Goal: Task Accomplishment & Management: Use online tool/utility

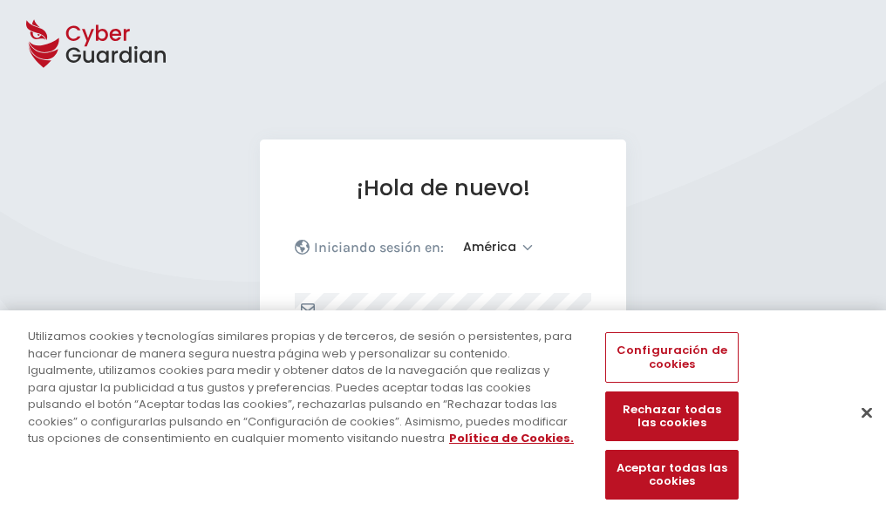
select select "América"
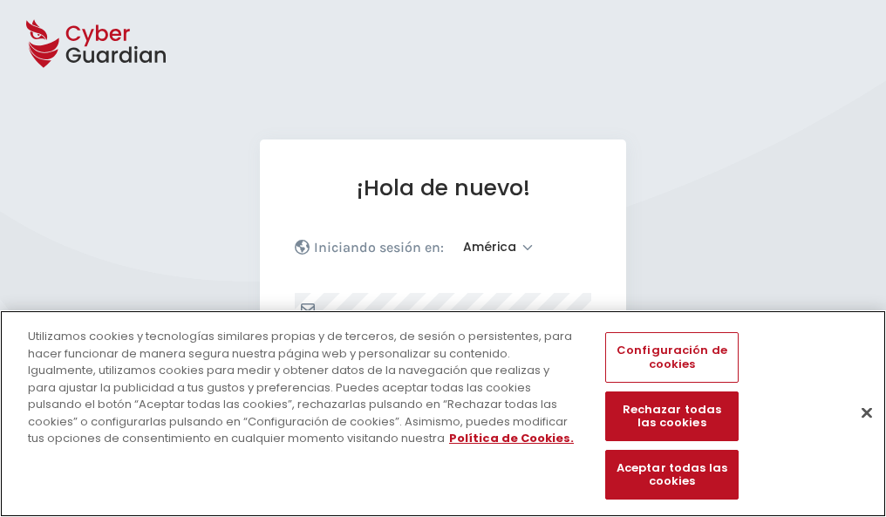
scroll to position [228, 0]
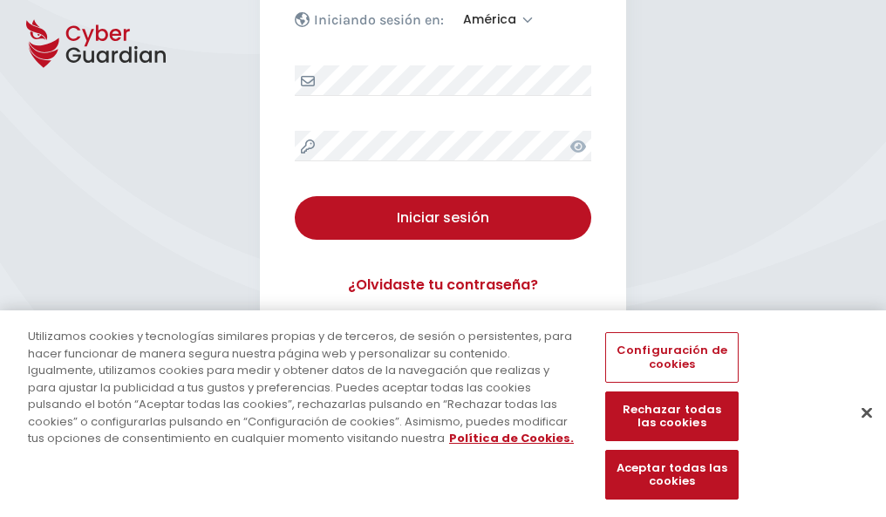
click at [858, 431] on button "Cerrar" at bounding box center [866, 412] width 38 height 38
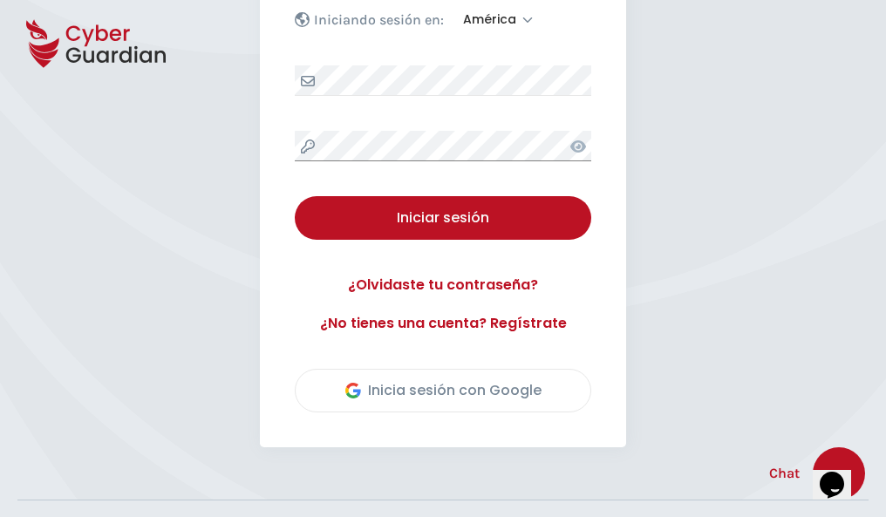
scroll to position [396, 0]
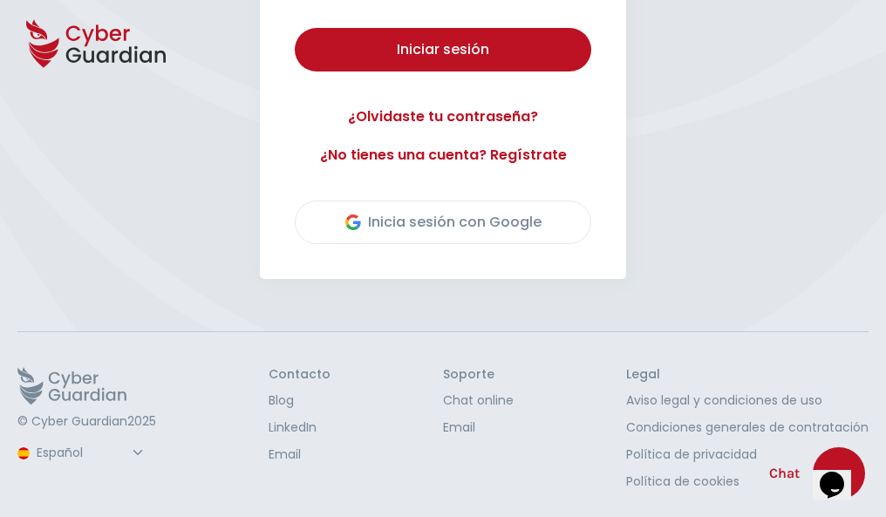
click at [295, 28] on button "Iniciar sesión" at bounding box center [443, 50] width 296 height 44
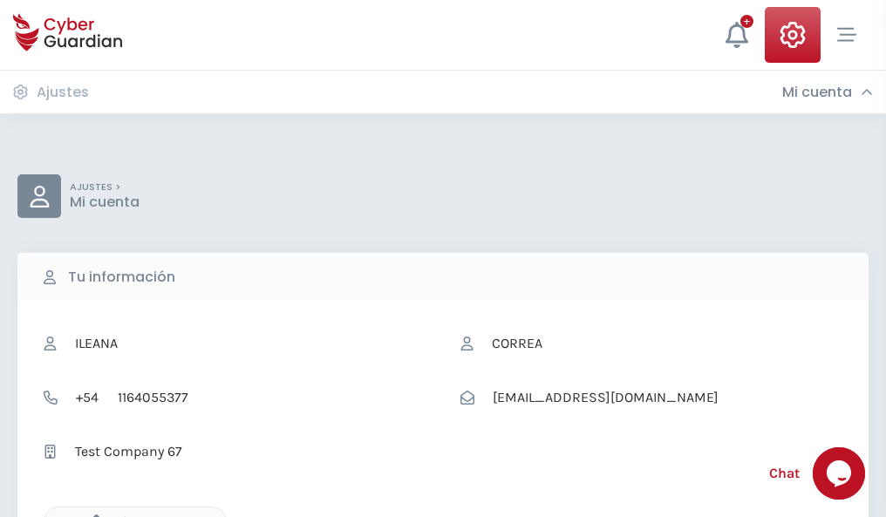
click at [92, 515] on icon "button" at bounding box center [92, 521] width 15 height 15
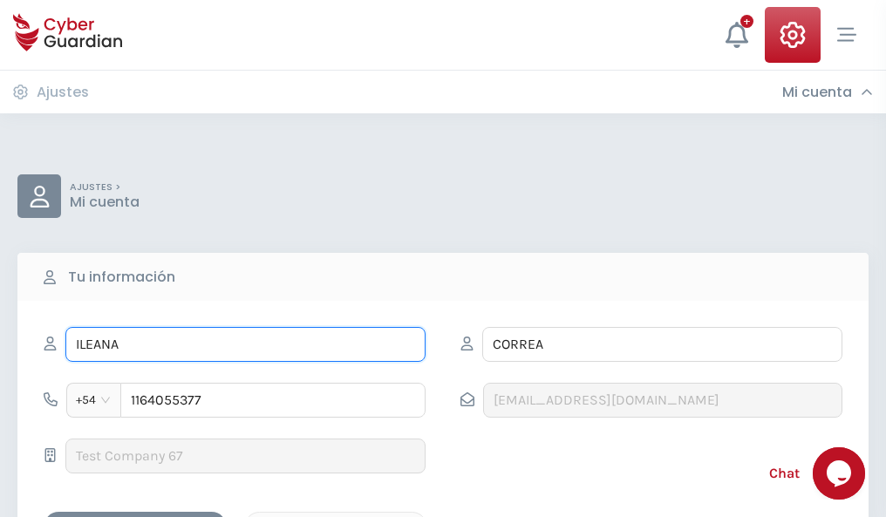
click at [245, 344] on input "ILEANA" at bounding box center [245, 344] width 360 height 35
type input "I"
type input "Mohamed"
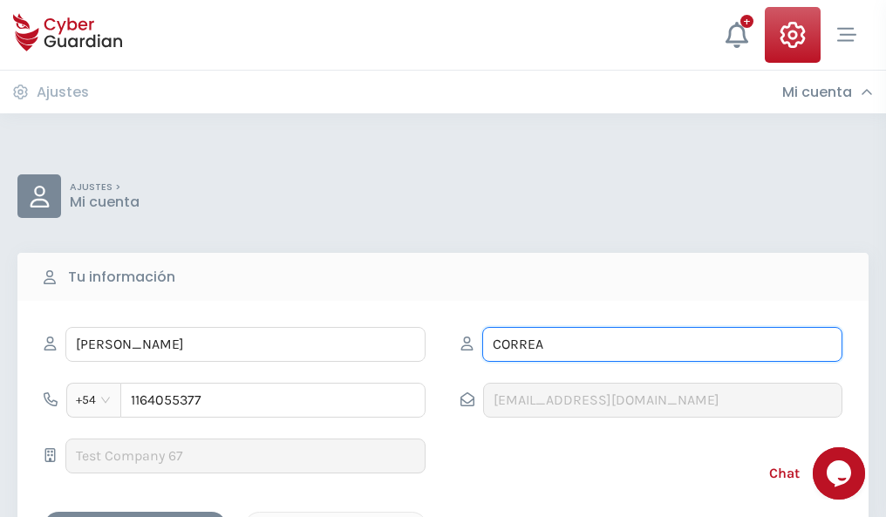
click at [662, 344] on input "CORREA" at bounding box center [662, 344] width 360 height 35
type input "C"
type input "Morell"
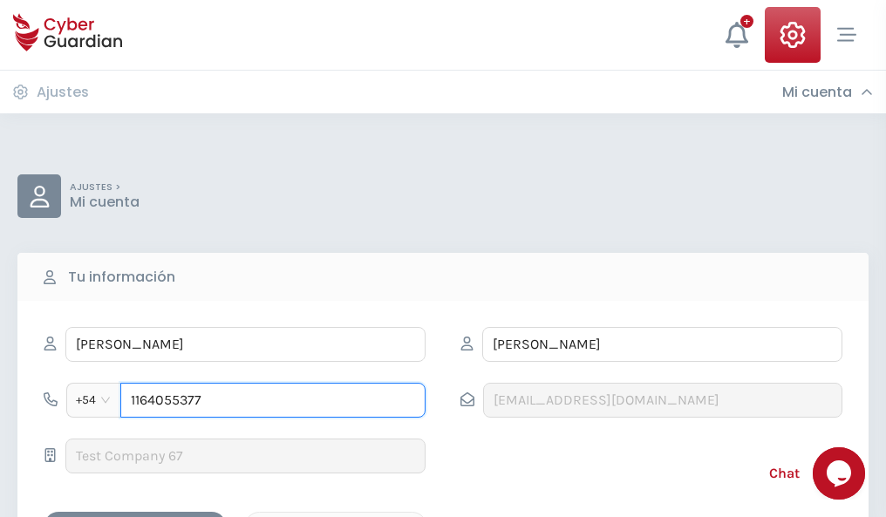
click at [273, 400] on input "1164055377" at bounding box center [272, 400] width 305 height 35
type input "1"
type input "4849221221"
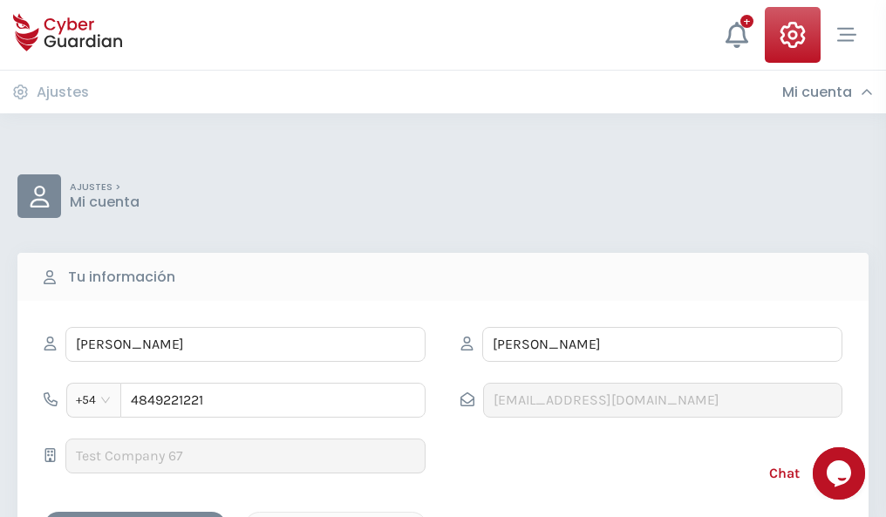
click at [336, 516] on div "Cancelar" at bounding box center [335, 527] width 155 height 22
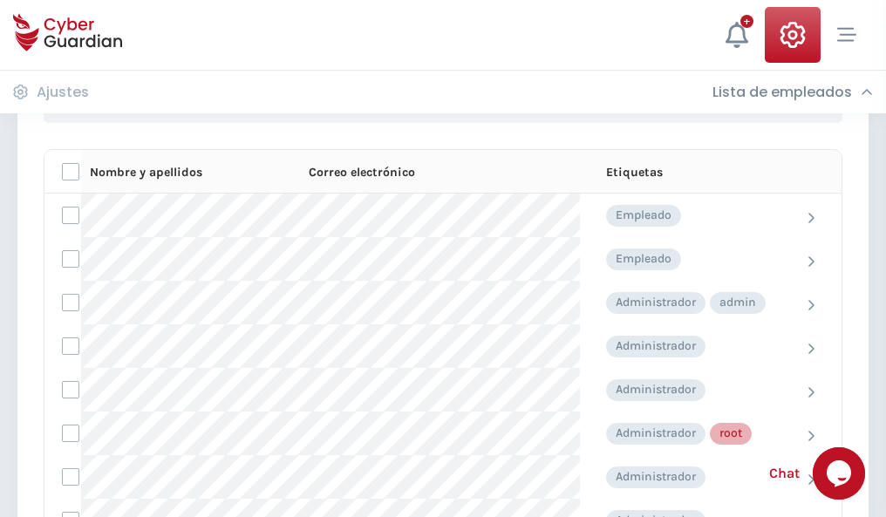
scroll to position [877, 0]
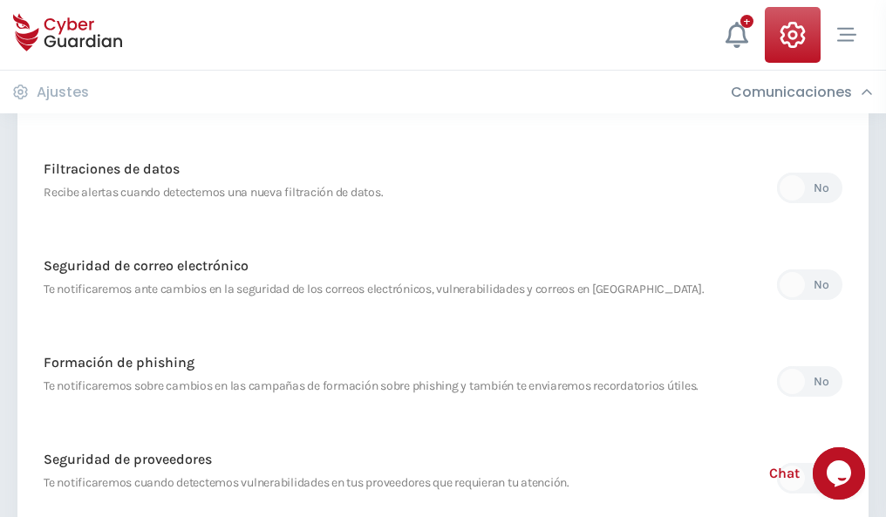
scroll to position [918, 0]
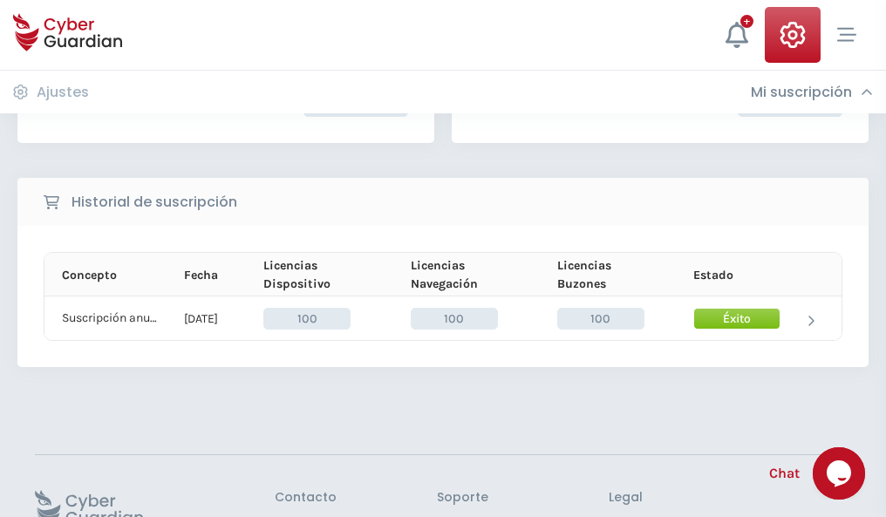
scroll to position [442, 0]
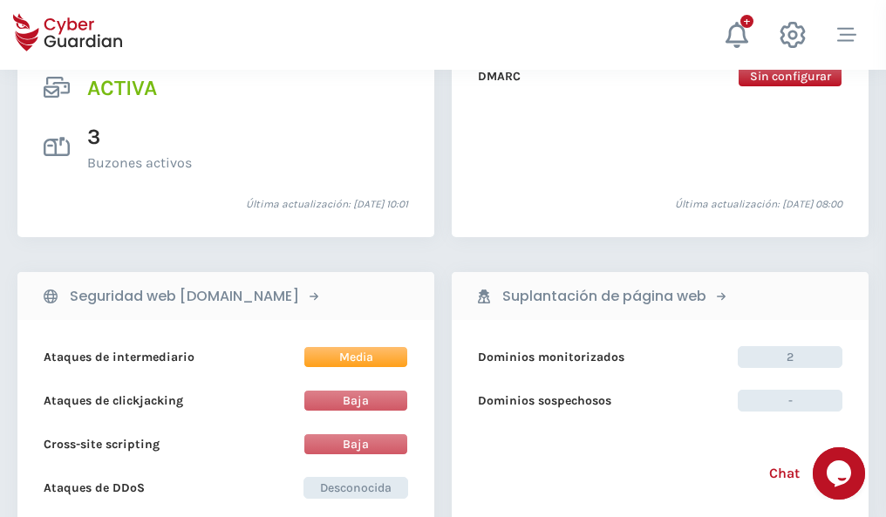
scroll to position [1772, 0]
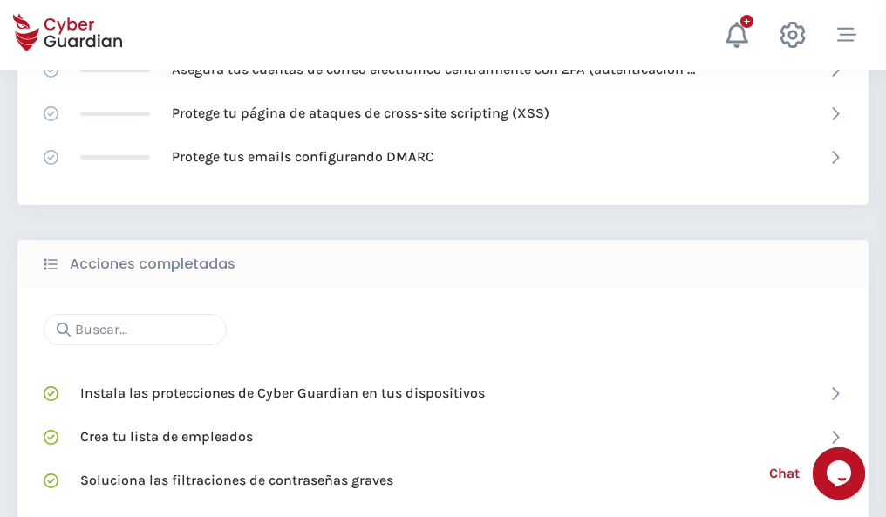
scroll to position [1161, 0]
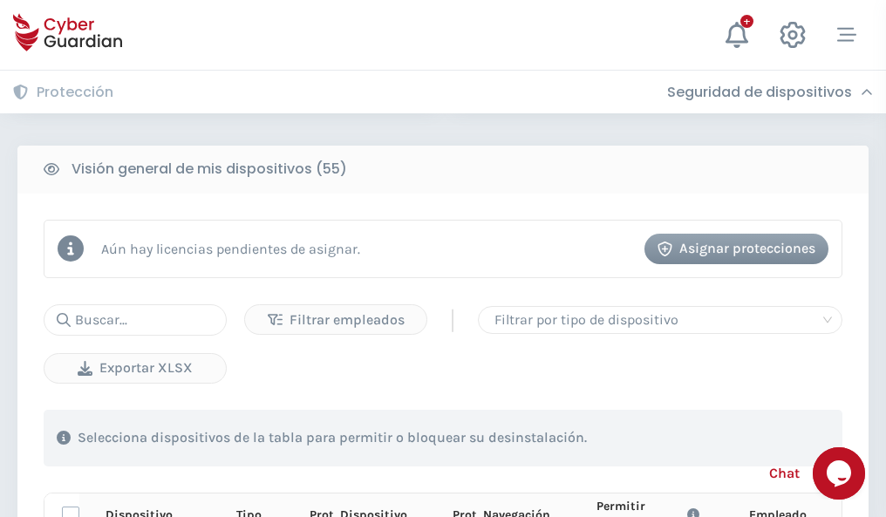
scroll to position [1541, 0]
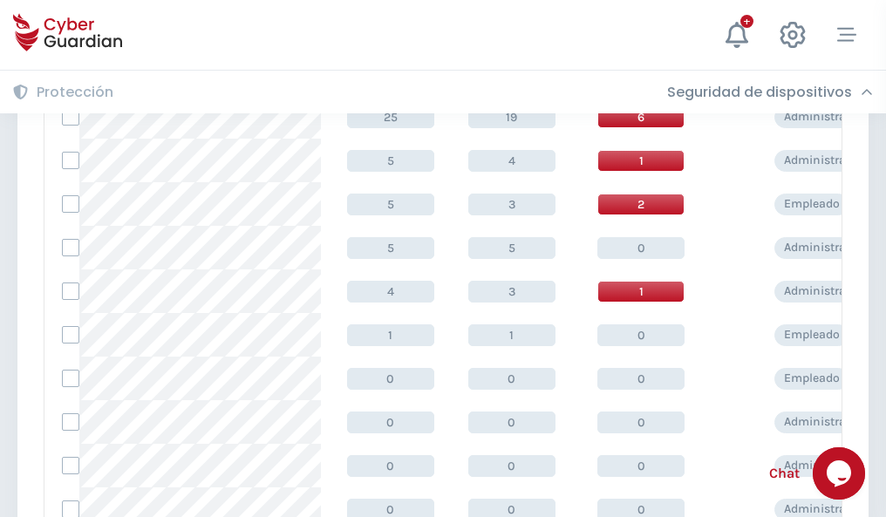
scroll to position [879, 0]
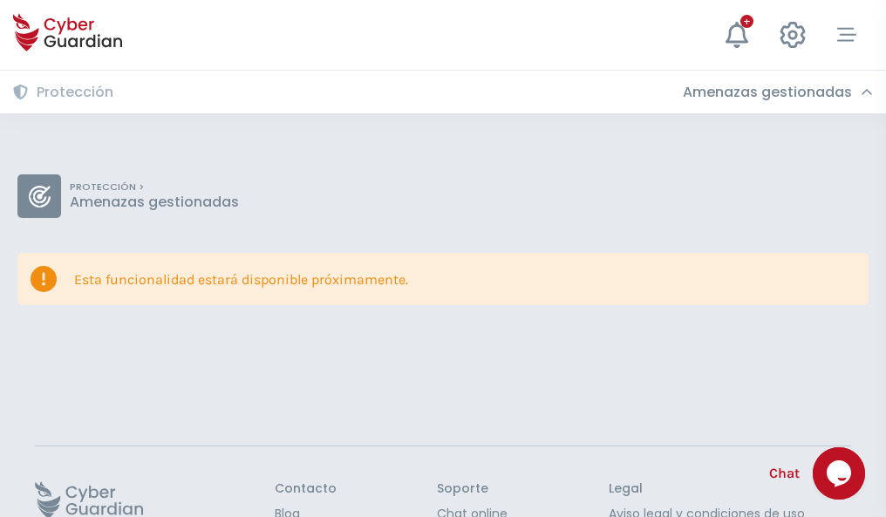
scroll to position [113, 0]
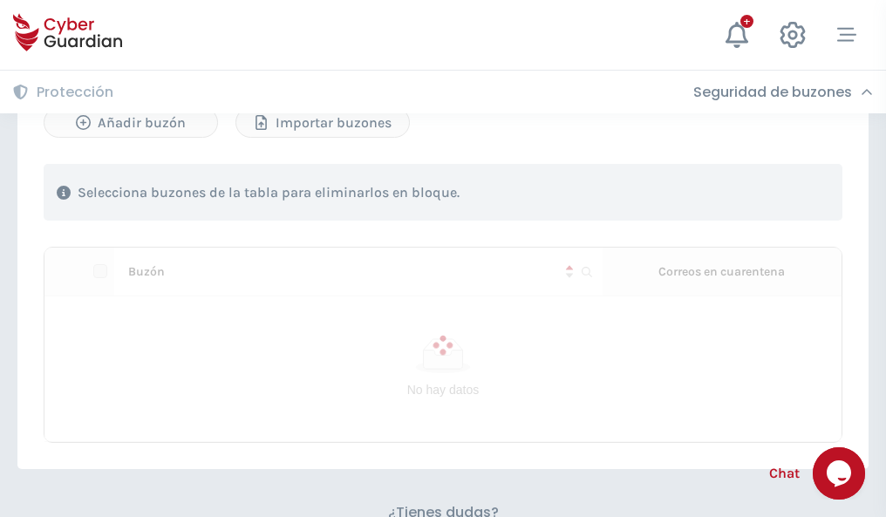
scroll to position [746, 0]
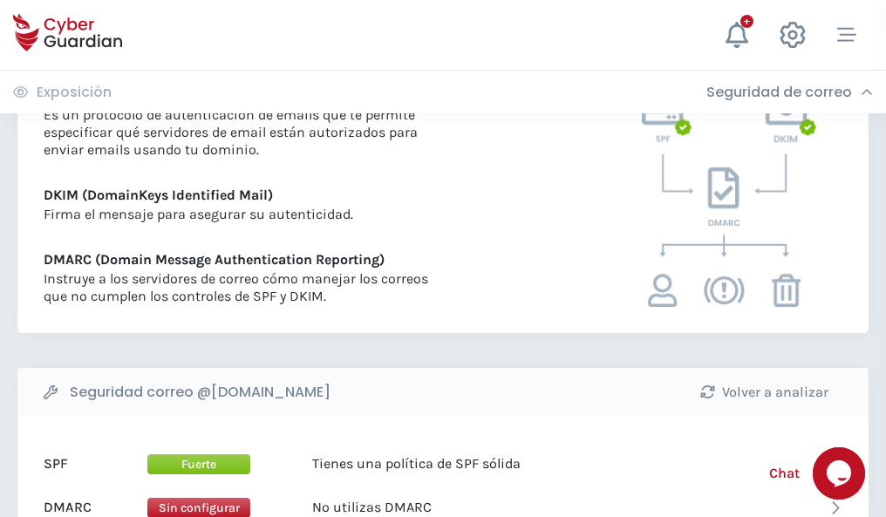
scroll to position [941, 0]
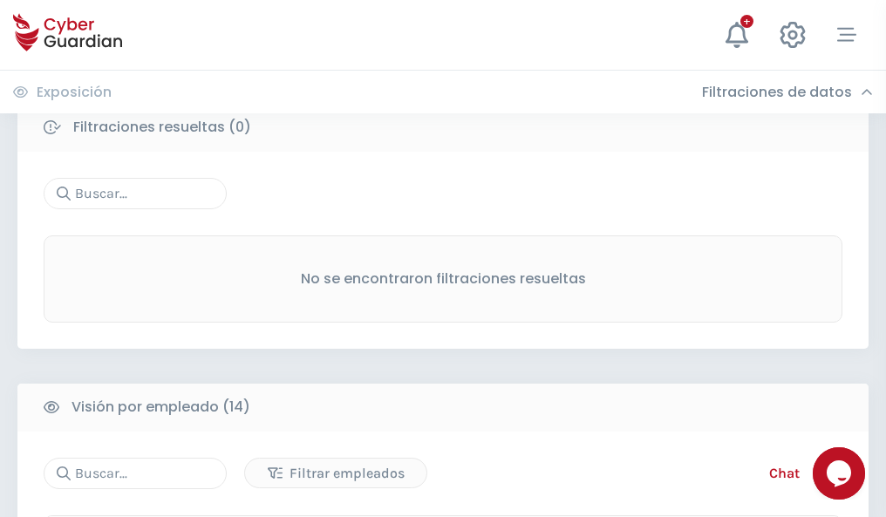
scroll to position [1575, 0]
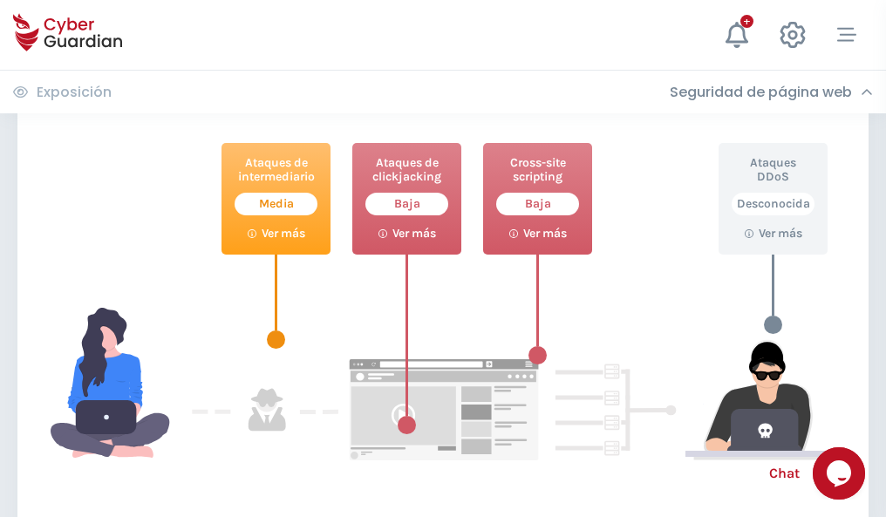
scroll to position [949, 0]
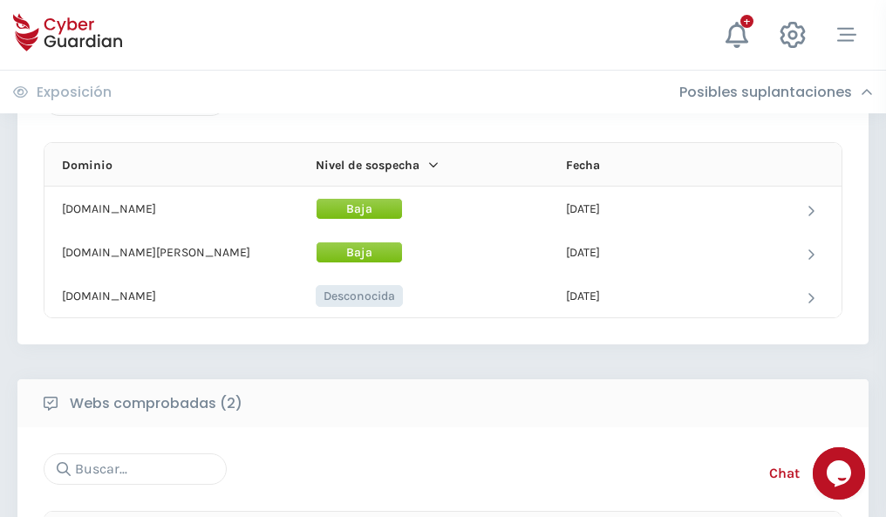
scroll to position [1046, 0]
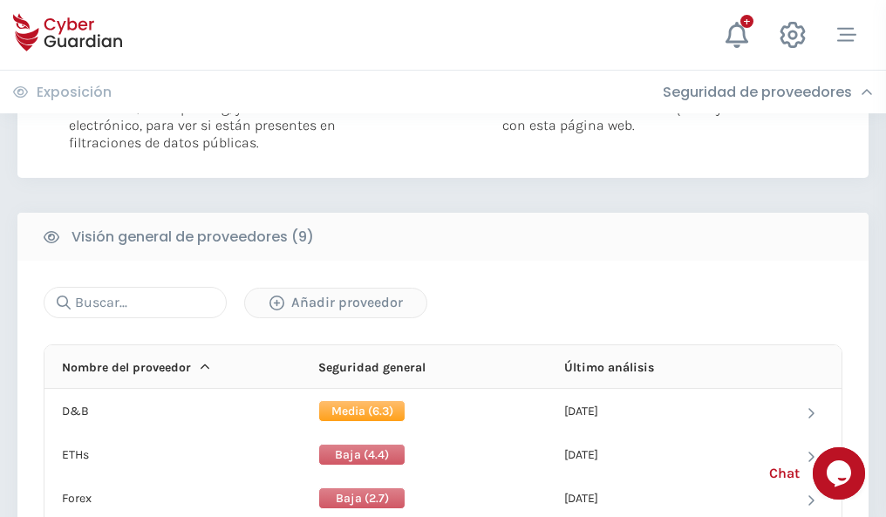
scroll to position [1255, 0]
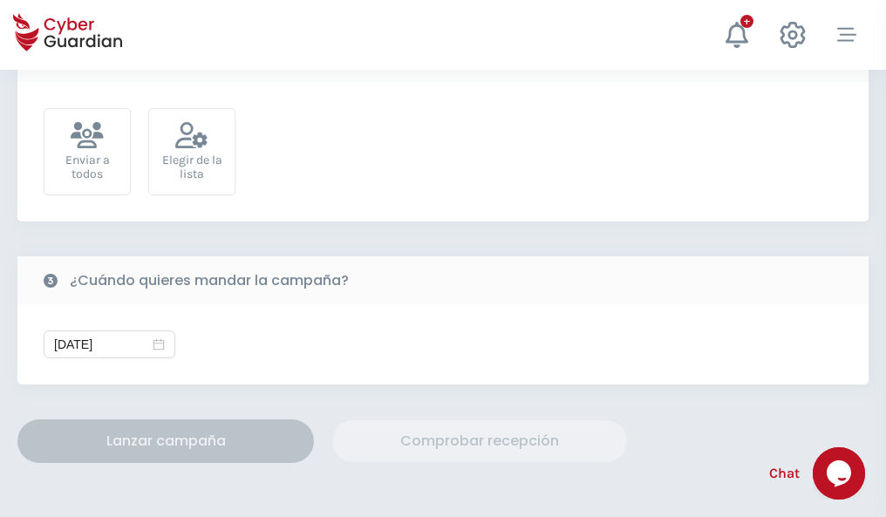
scroll to position [638, 0]
